Goal: Information Seeking & Learning: Find specific page/section

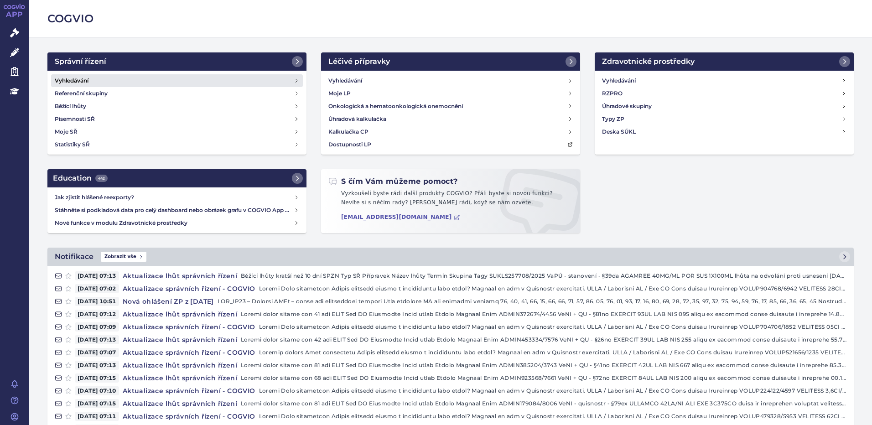
click at [113, 79] on link "Vyhledávání" at bounding box center [177, 80] width 252 height 13
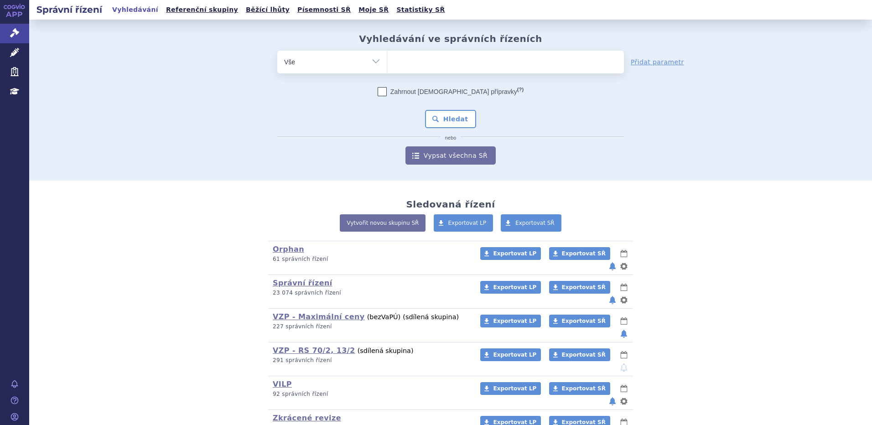
click at [441, 64] on ul at bounding box center [505, 60] width 237 height 19
click at [387, 64] on select at bounding box center [387, 61] width 0 height 23
type input "gi"
type input "givi"
type input "givino"
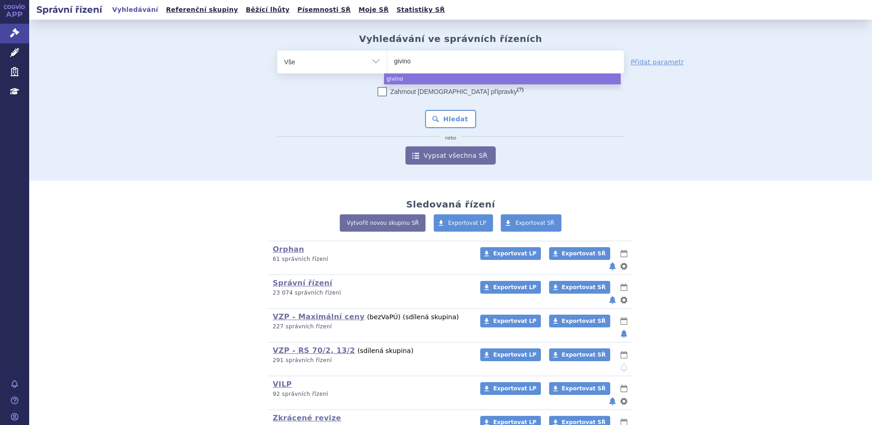
type input "givinos"
type input "givinost"
type input "givinostt"
type input "givinost"
type input "givinosta"
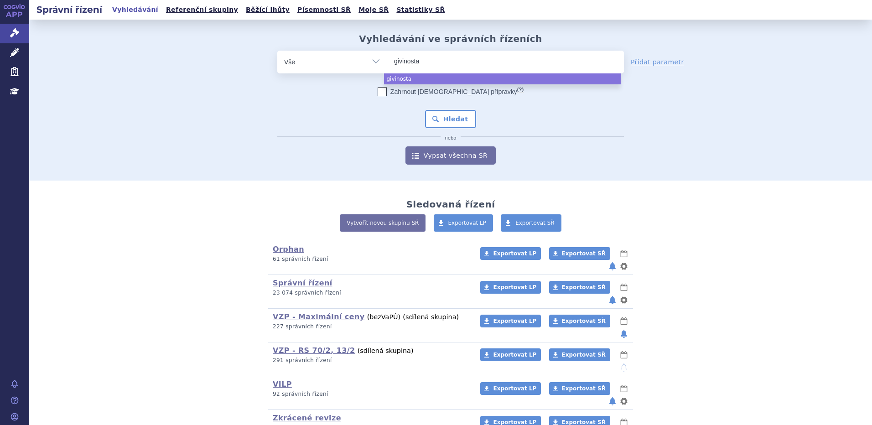
type input "givinostat"
select select "givinostat"
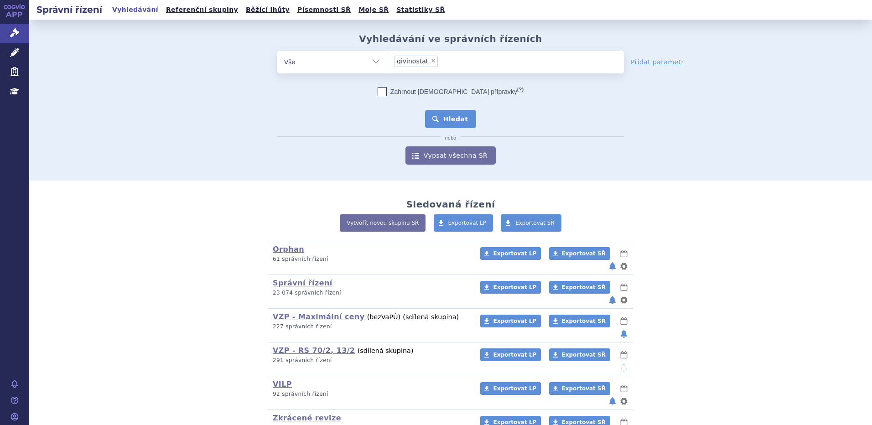
click at [439, 118] on button "Hledat" at bounding box center [451, 119] width 52 height 18
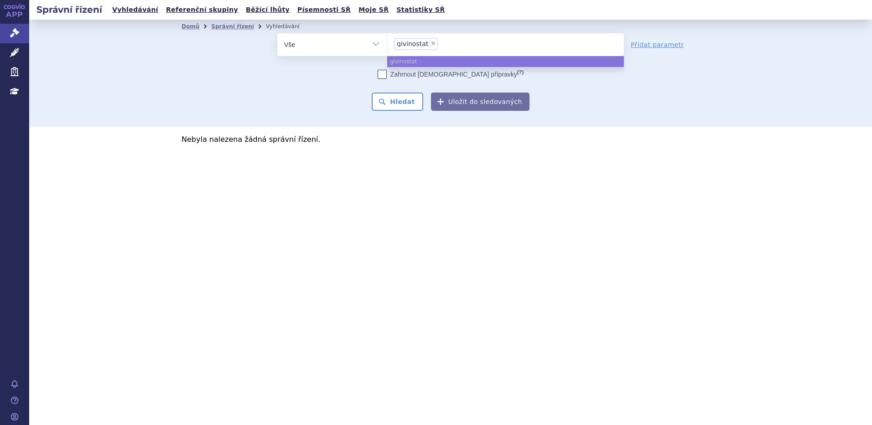
click at [431, 43] on span "×" at bounding box center [433, 43] width 5 height 5
click at [387, 43] on select "givinostat" at bounding box center [387, 44] width 0 height 23
select select
type input "Du"
type input "Duvy"
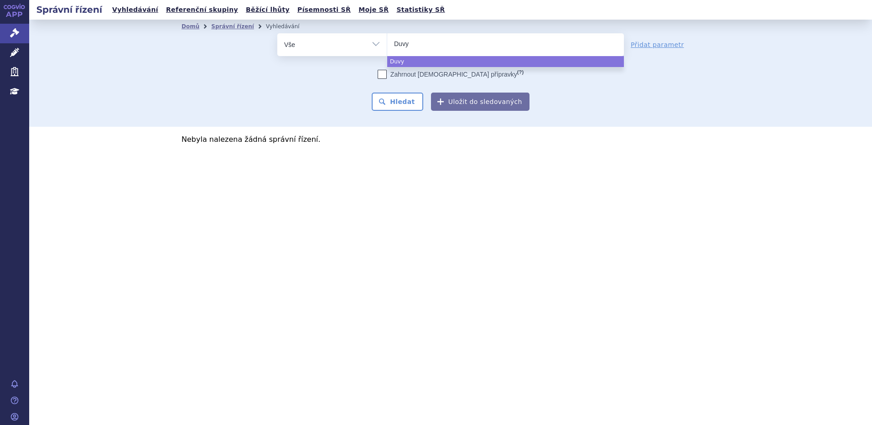
type input "Duvyz"
type input "Duvyzat"
type input "Duvyza"
type input "Duvyzat"
select select "Duvyzat"
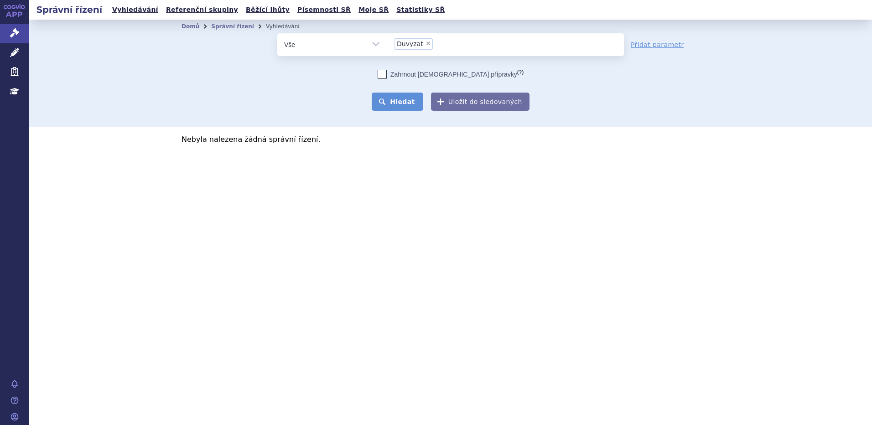
click at [411, 98] on button "Hledat" at bounding box center [398, 102] width 52 height 18
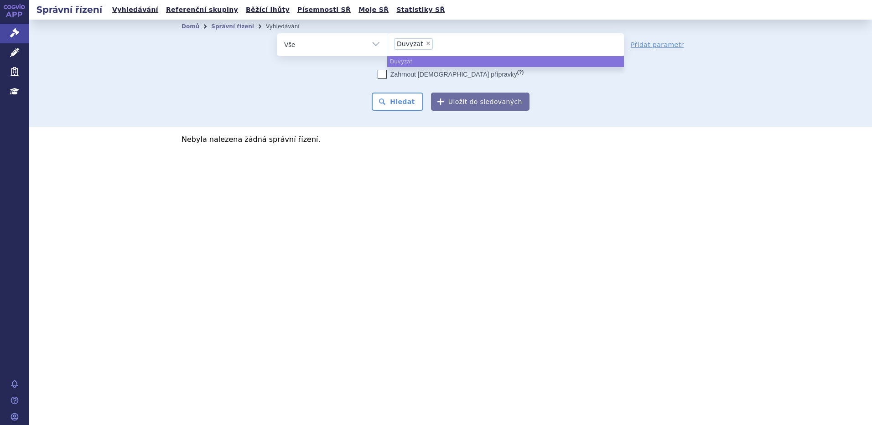
select select
type input "Duvyzat"
type input "Duvyz"
type input "Duvy"
type input "Duv"
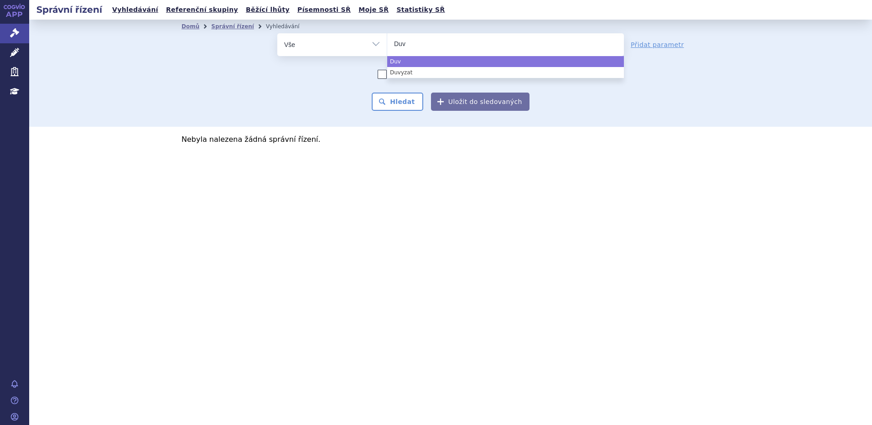
type input "Du"
type input "D"
select select "Duvyzat"
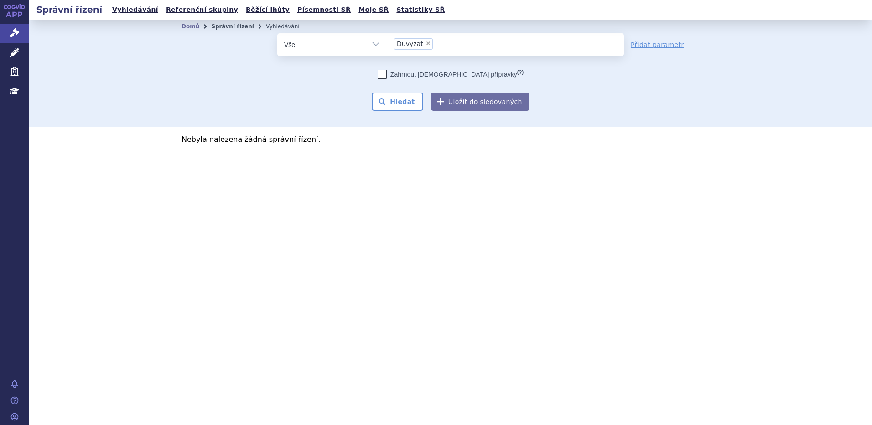
click at [240, 26] on link "Správní řízení" at bounding box center [232, 26] width 43 height 6
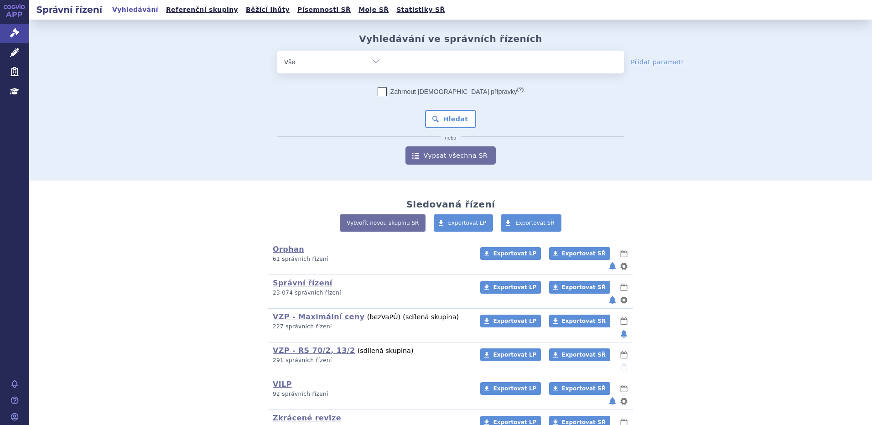
click at [422, 62] on ul at bounding box center [505, 60] width 237 height 19
click at [387, 62] on select at bounding box center [387, 61] width 0 height 23
type input "du"
type input "duvy"
type input "duvyzat"
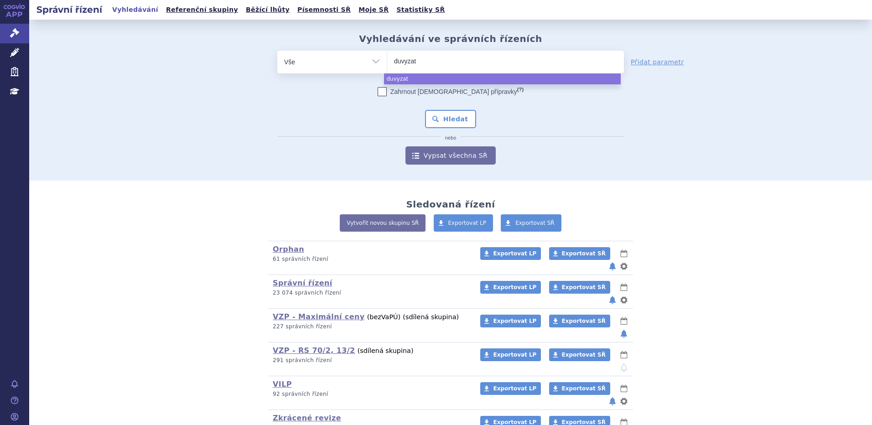
select select "duvyzat"
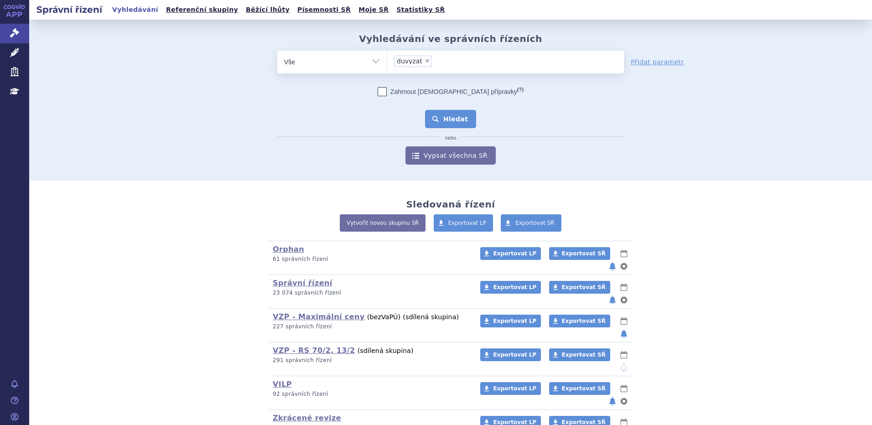
click at [450, 121] on button "Hledat" at bounding box center [451, 119] width 52 height 18
